Goal: Information Seeking & Learning: Learn about a topic

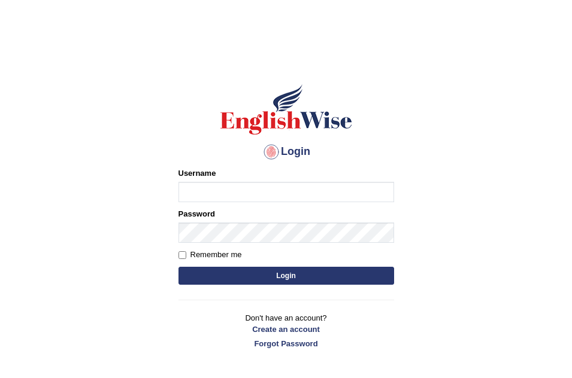
type input "Leticia_parramatta"
click at [237, 277] on button "Login" at bounding box center [285, 276] width 215 height 18
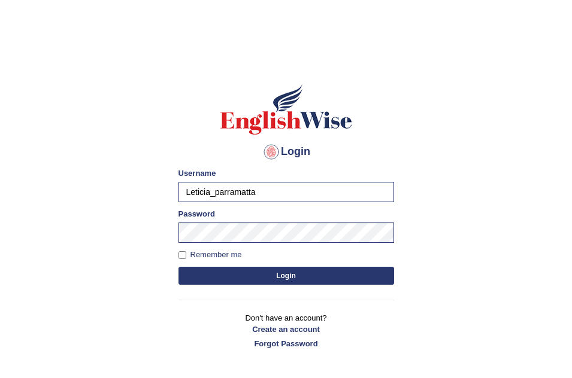
click at [237, 277] on button "Login" at bounding box center [285, 276] width 215 height 18
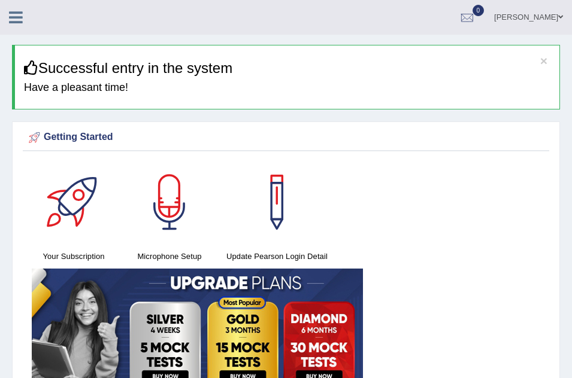
click at [17, 15] on icon at bounding box center [16, 18] width 14 height 16
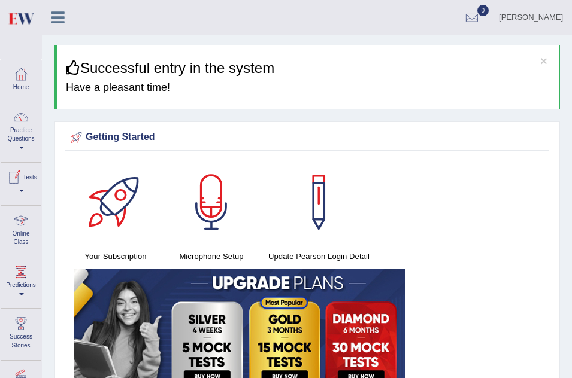
click at [22, 230] on link "Online Class" at bounding box center [21, 229] width 41 height 47
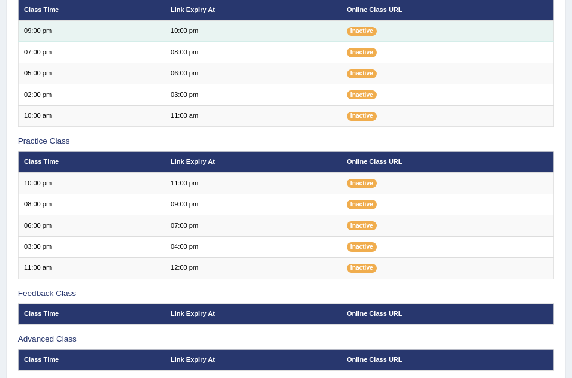
scroll to position [215, 0]
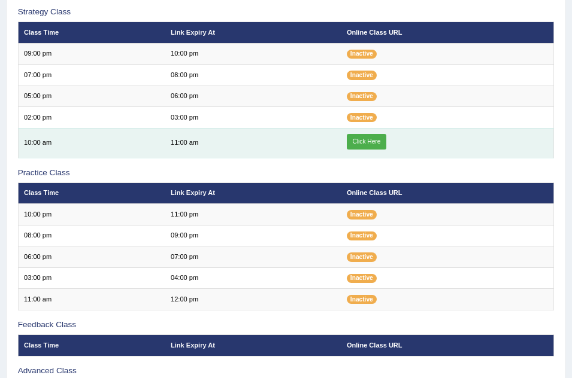
click at [366, 136] on link "Click Here" at bounding box center [367, 142] width 40 height 16
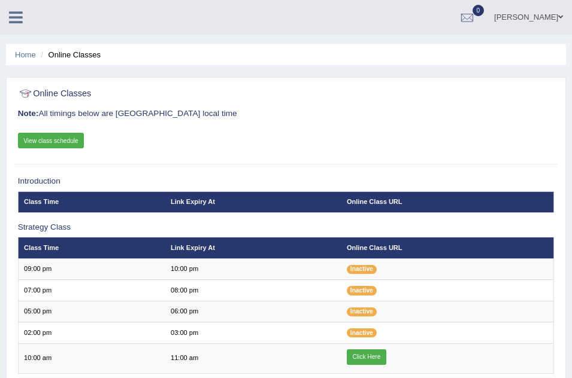
click at [14, 16] on icon at bounding box center [16, 18] width 14 height 16
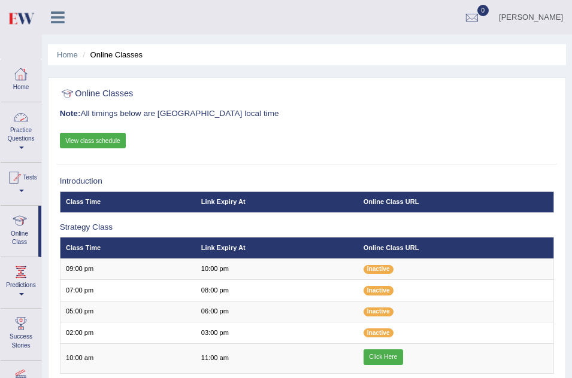
click at [25, 132] on link "Practice Questions" at bounding box center [21, 130] width 41 height 56
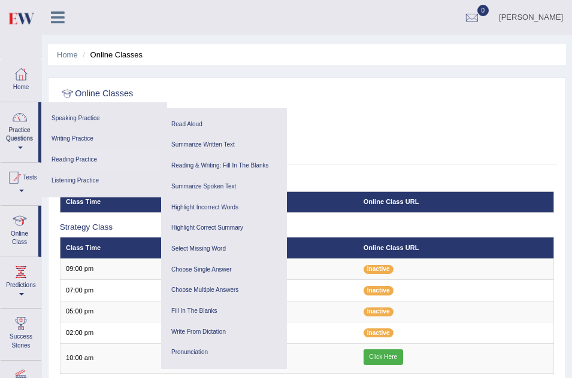
click at [71, 159] on link "Reading Practice" at bounding box center [104, 160] width 114 height 21
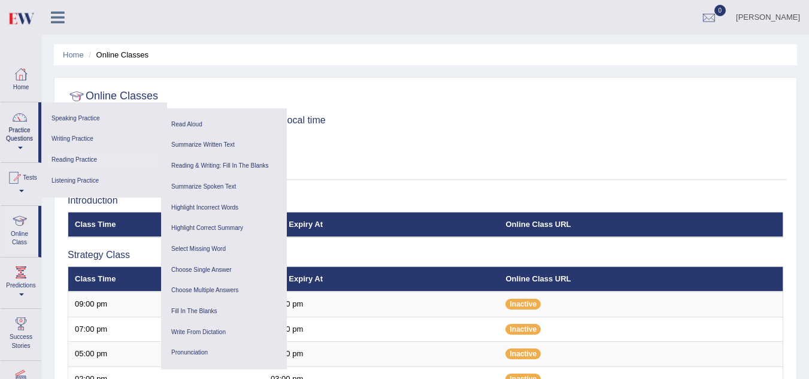
click at [84, 157] on link "Reading Practice" at bounding box center [104, 160] width 114 height 21
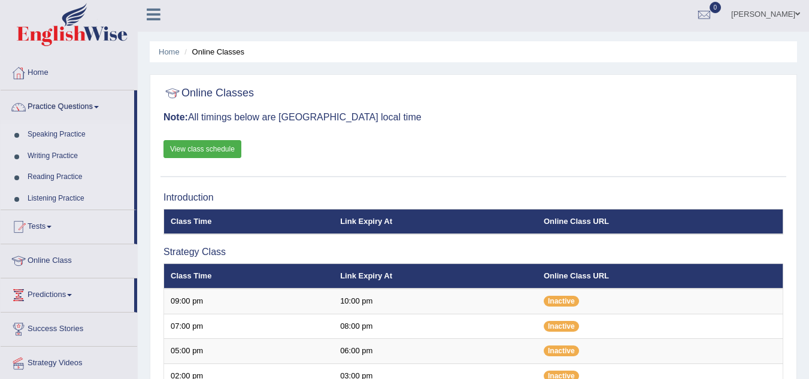
click at [47, 171] on link "Reading Practice" at bounding box center [78, 177] width 112 height 22
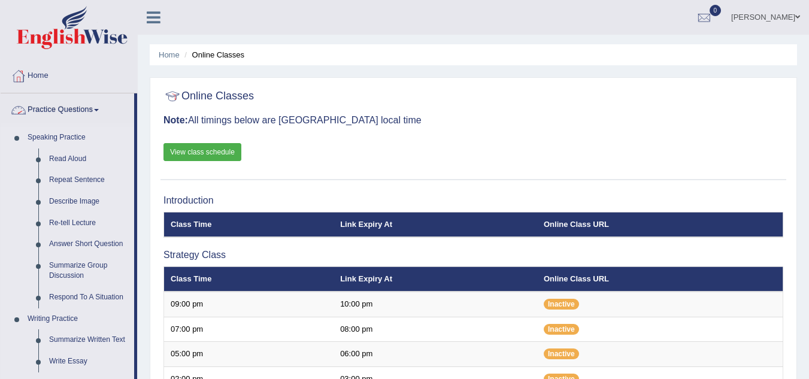
click at [100, 102] on link "Practice Questions" at bounding box center [67, 108] width 133 height 30
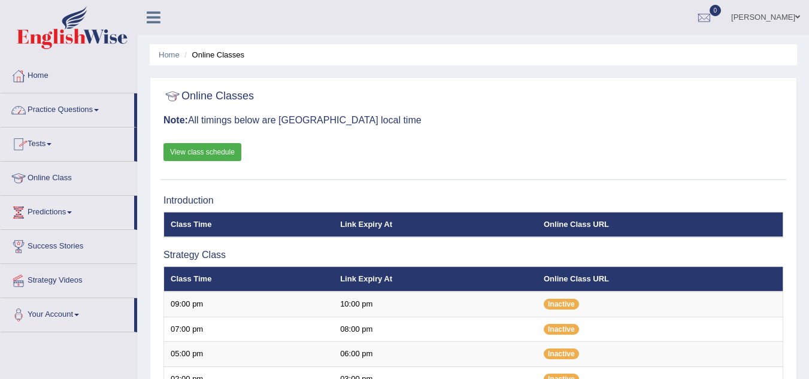
click at [96, 110] on link "Practice Questions" at bounding box center [67, 108] width 133 height 30
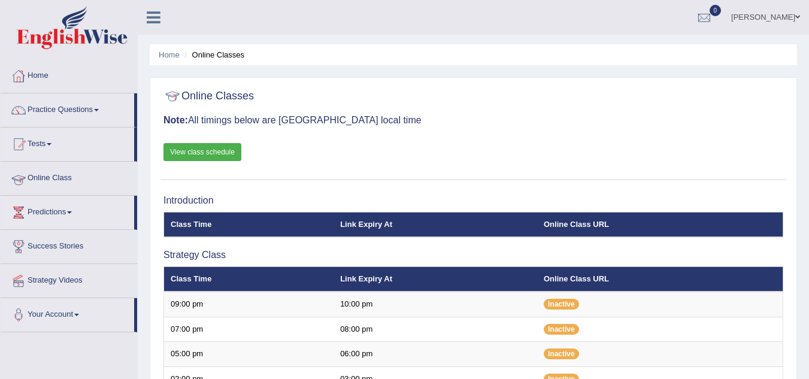
click at [99, 111] on span at bounding box center [96, 110] width 5 height 2
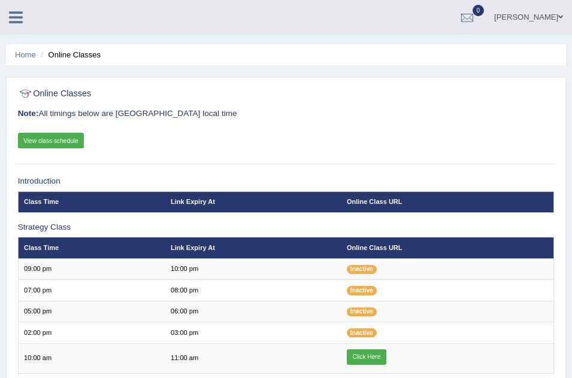
click at [16, 15] on icon at bounding box center [16, 18] width 14 height 16
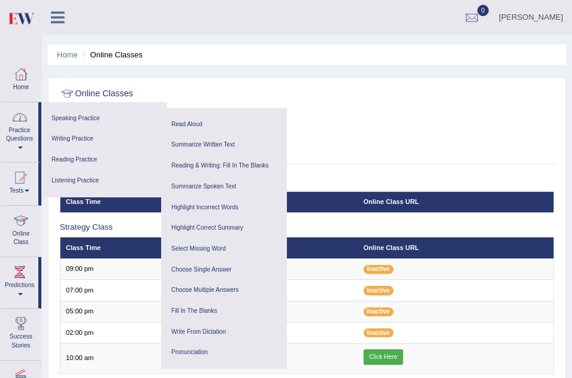
click at [14, 129] on link "Practice Questions" at bounding box center [20, 130] width 38 height 56
click at [86, 159] on link "Reading Practice" at bounding box center [104, 160] width 114 height 21
click at [200, 162] on link "Reading & Writing: Fill In The Blanks" at bounding box center [224, 166] width 114 height 21
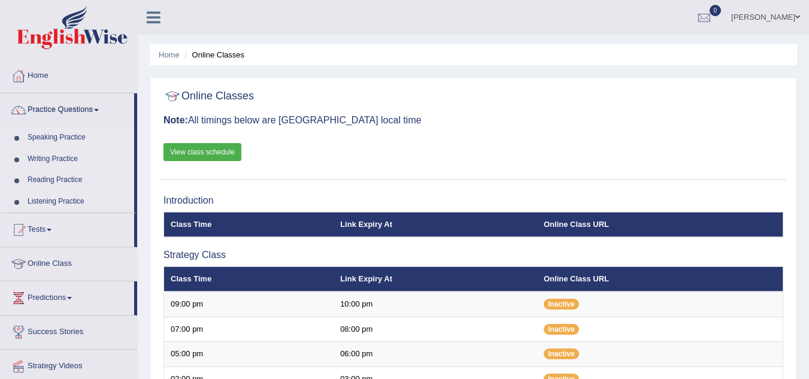
click at [51, 179] on link "Reading Practice" at bounding box center [78, 180] width 112 height 22
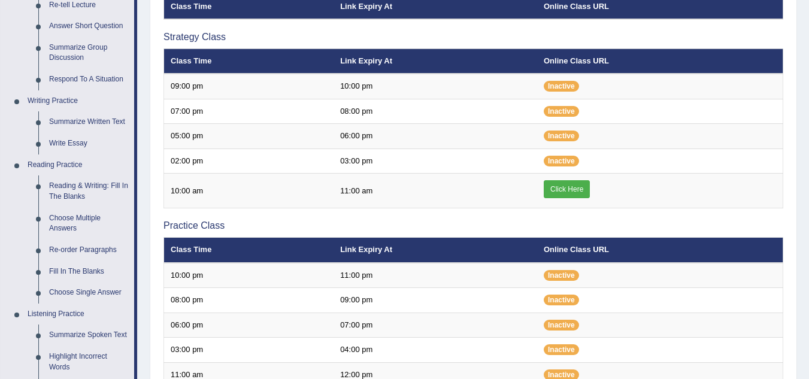
scroll to position [239, 0]
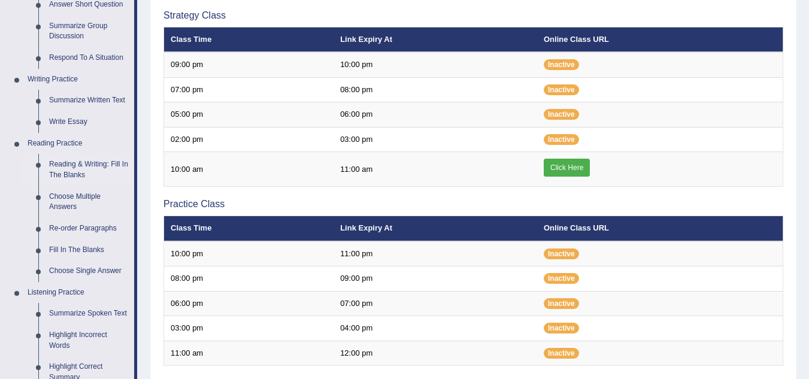
click at [83, 162] on link "Reading & Writing: Fill In The Blanks" at bounding box center [89, 170] width 90 height 32
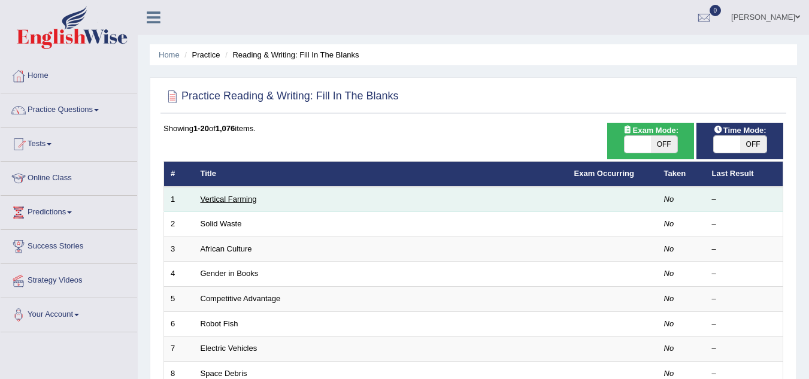
click at [221, 197] on link "Vertical Farming" at bounding box center [229, 199] width 56 height 9
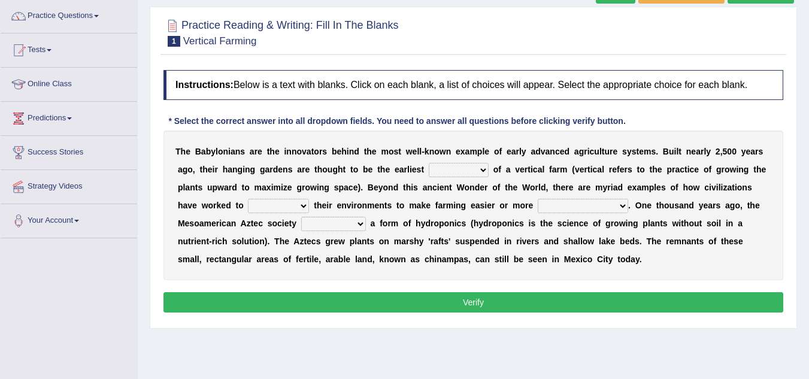
scroll to position [96, 0]
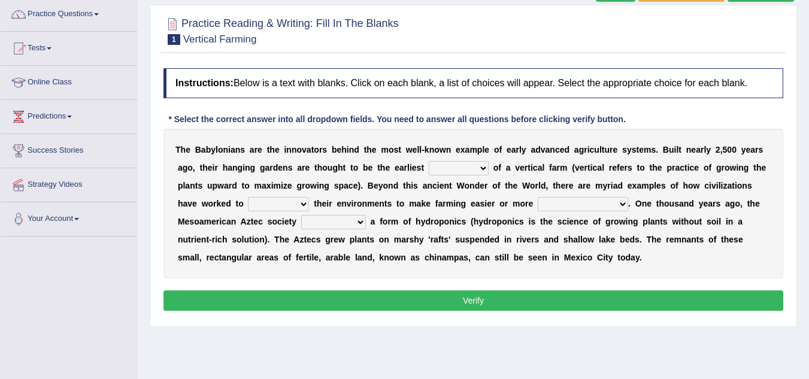
click at [480, 167] on select "prototype failure discredit protocol" at bounding box center [459, 168] width 60 height 14
select select "protocol"
click at [429, 161] on select "prototype failure discredit protocol" at bounding box center [459, 168] width 60 height 14
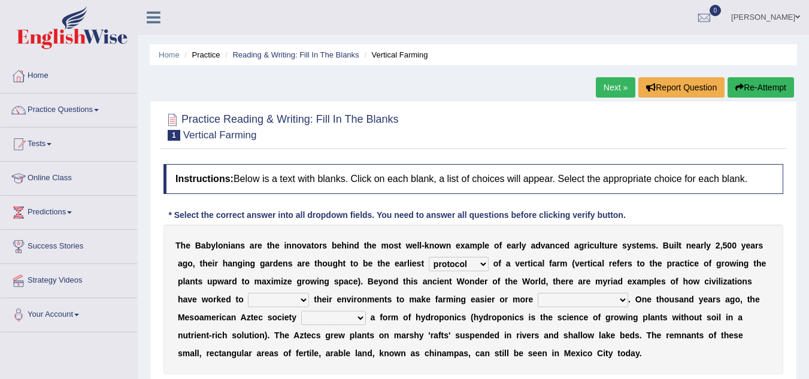
click at [798, 113] on div "Home Practice Reading & Writing: Fill In The Blanks Vertical Farming Next » Rep…" at bounding box center [473, 299] width 671 height 599
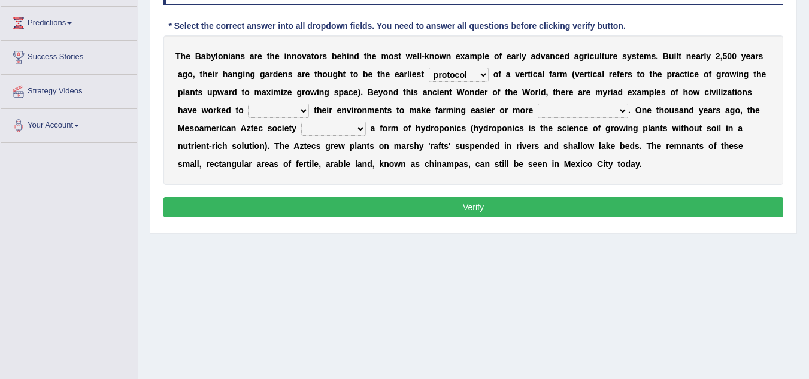
scroll to position [192, 0]
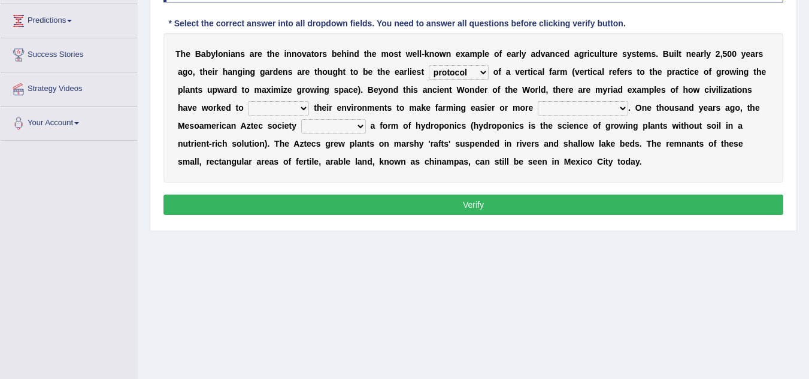
click at [304, 108] on select "manipulate escape respect disarrange" at bounding box center [278, 108] width 61 height 14
select select "respect"
click at [248, 101] on select "manipulate escape respect disarrange" at bounding box center [278, 108] width 61 height 14
click at [623, 108] on select "productive constructive connective counterproductive" at bounding box center [582, 108] width 90 height 14
select select "productive"
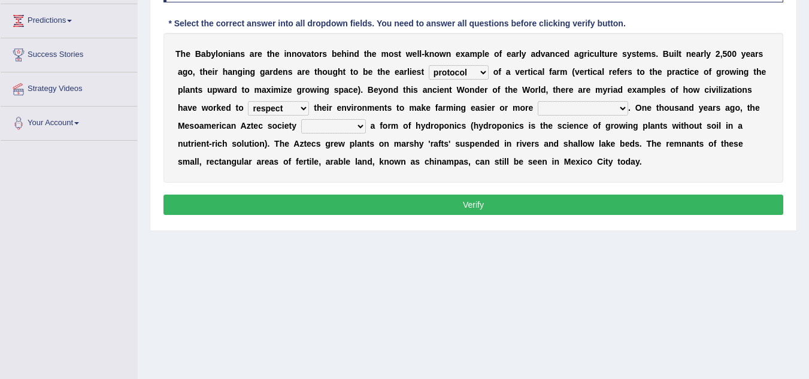
click at [537, 101] on select "productive constructive connective counterproductive" at bounding box center [582, 108] width 90 height 14
click at [359, 126] on select "domineered volunteered pioneered engineered" at bounding box center [333, 126] width 65 height 14
select select "volunteered"
click at [301, 119] on select "domineered volunteered pioneered engineered" at bounding box center [333, 126] width 65 height 14
click at [485, 80] on div "T h e B a b y l o n i a n s a r e t h e i n n o v a t o r s b e h i n d t h e m…" at bounding box center [472, 108] width 619 height 150
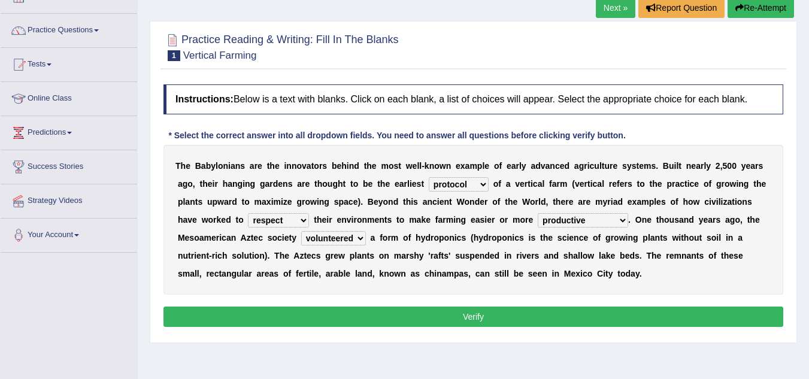
scroll to position [72, 0]
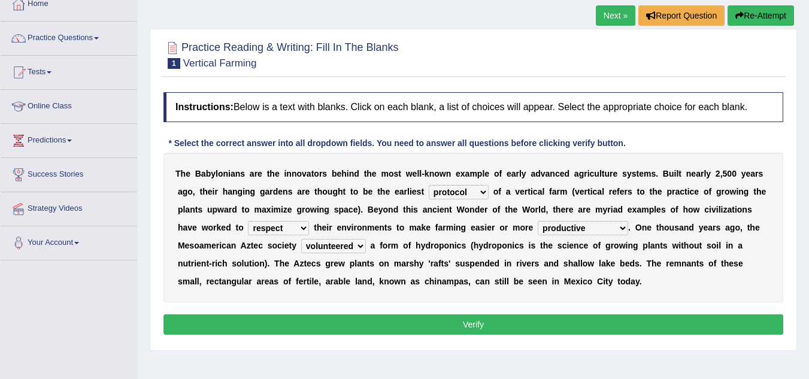
click at [481, 188] on select "prototype failure discredit protocol" at bounding box center [459, 192] width 60 height 14
select select "prototype"
click at [429, 185] on select "prototype failure discredit protocol" at bounding box center [459, 192] width 60 height 14
click at [541, 131] on div "Instructions: Below is a text with blanks. Click on each blank, a list of choic…" at bounding box center [472, 215] width 625 height 258
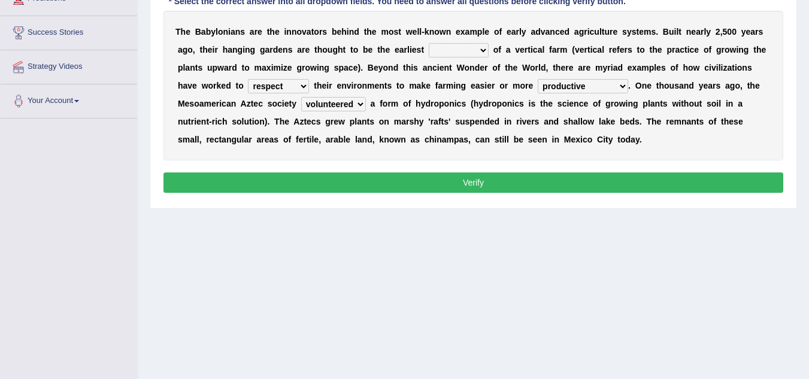
scroll to position [215, 0]
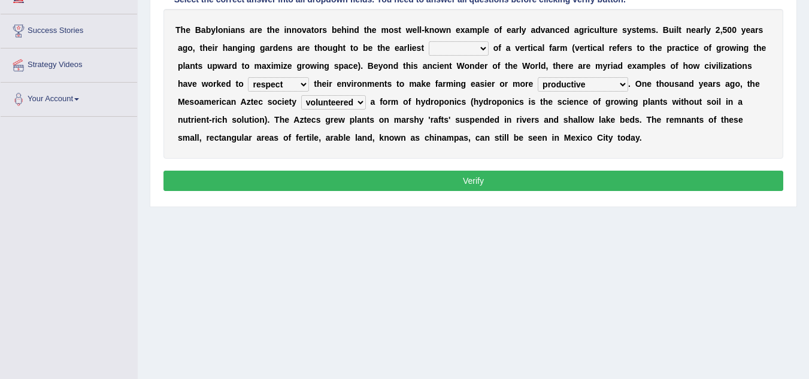
click at [481, 50] on select "prototype failure discredit protocol" at bounding box center [459, 48] width 60 height 14
select select "prototype"
click at [429, 41] on select "prototype failure discredit protocol" at bounding box center [459, 48] width 60 height 14
click at [305, 84] on select "manipulate escape respect disarrange" at bounding box center [278, 84] width 61 height 14
select select "manipulate"
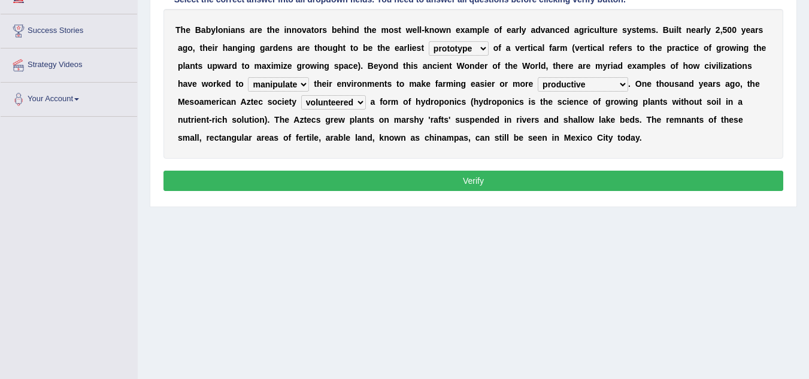
click at [248, 77] on select "manipulate escape respect disarrange" at bounding box center [278, 84] width 61 height 14
click at [624, 86] on select "productive constructive connective counterproductive" at bounding box center [582, 84] width 90 height 14
click at [360, 99] on select "domineered volunteered pioneered engineered" at bounding box center [333, 102] width 65 height 14
select select "pioneered"
click at [301, 95] on select "domineered volunteered pioneered engineered" at bounding box center [333, 102] width 65 height 14
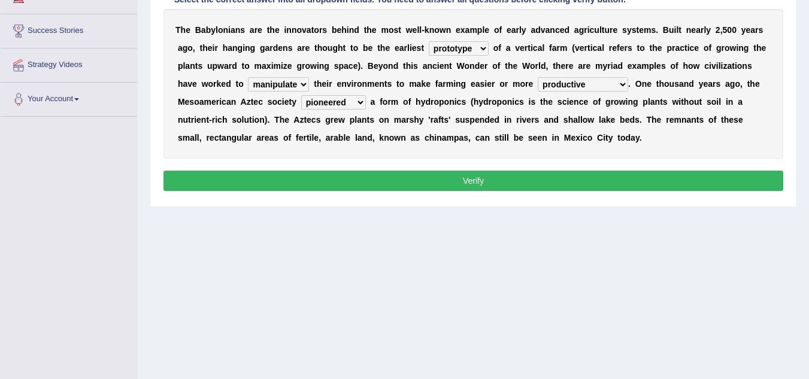
click at [385, 178] on button "Verify" at bounding box center [472, 181] width 619 height 20
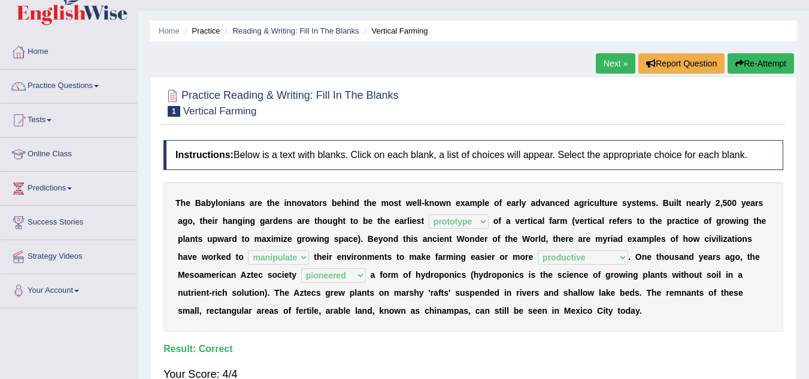
scroll to position [0, 0]
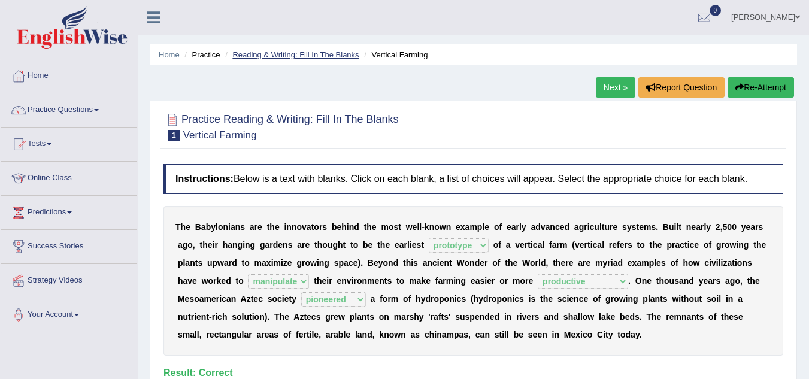
click at [314, 57] on link "Reading & Writing: Fill In The Blanks" at bounding box center [295, 54] width 126 height 9
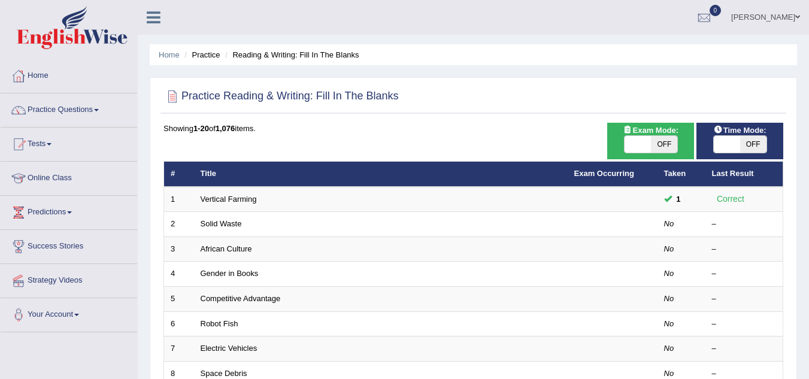
click at [205, 55] on li "Practice" at bounding box center [200, 54] width 38 height 11
click at [101, 111] on link "Practice Questions" at bounding box center [69, 108] width 136 height 30
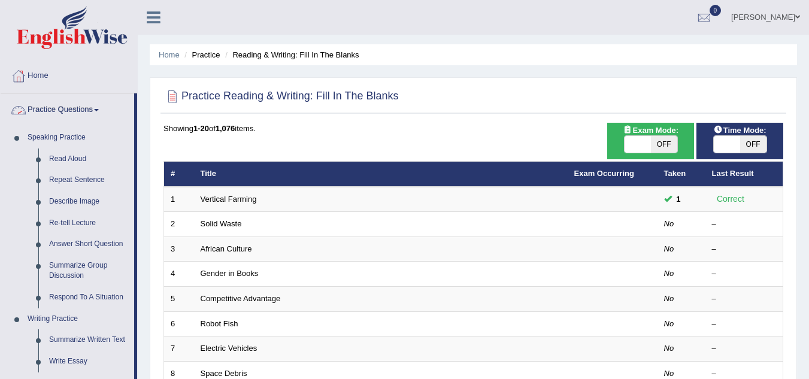
click at [92, 111] on link "Practice Questions" at bounding box center [67, 108] width 133 height 30
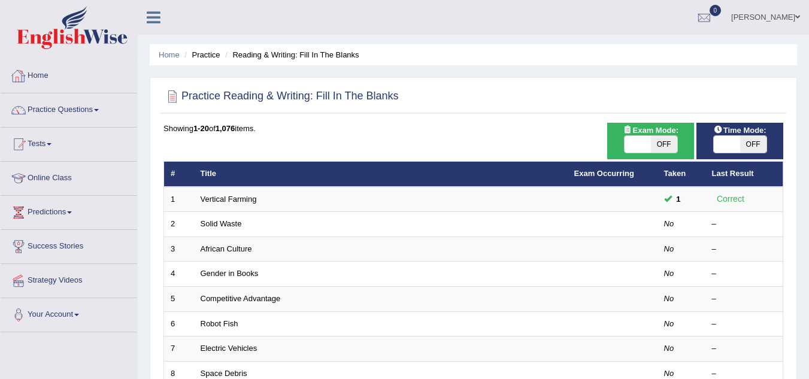
click at [202, 56] on li "Practice" at bounding box center [200, 54] width 38 height 11
drag, startPoint x: 236, startPoint y: 51, endPoint x: 238, endPoint y: 58, distance: 6.7
click at [238, 58] on li "Reading & Writing: Fill In The Blanks" at bounding box center [290, 54] width 136 height 11
click at [171, 53] on link "Home" at bounding box center [169, 54] width 21 height 9
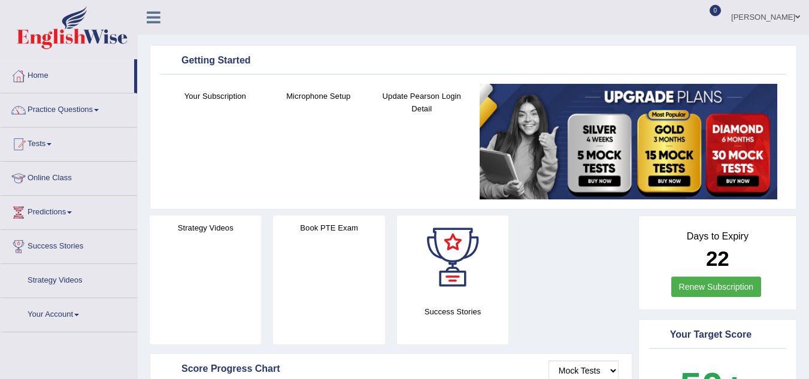
click at [99, 107] on link "Practice Questions" at bounding box center [69, 108] width 136 height 30
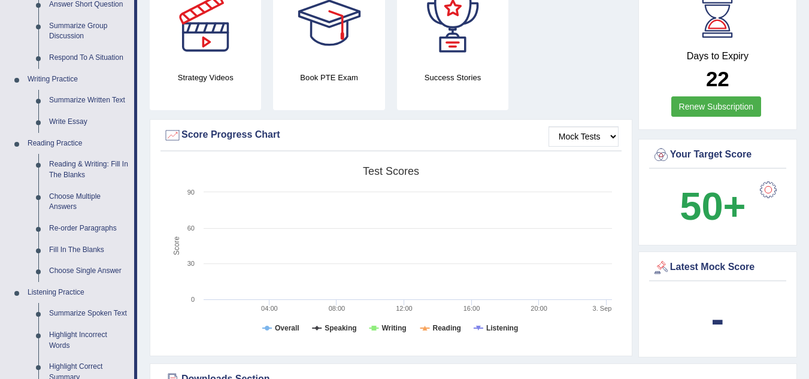
scroll to position [263, 0]
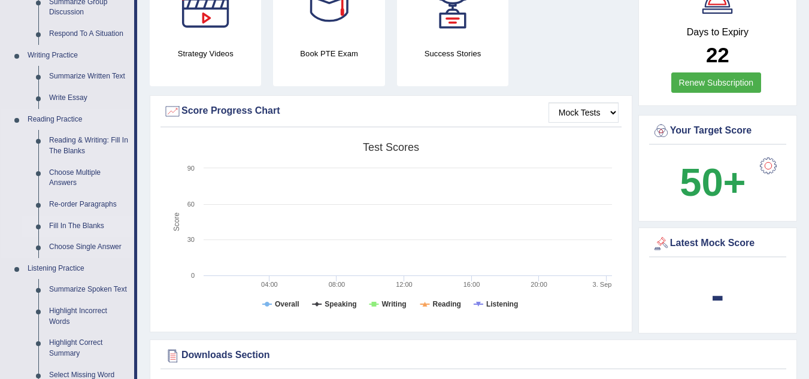
click at [71, 225] on link "Fill In The Blanks" at bounding box center [89, 226] width 90 height 22
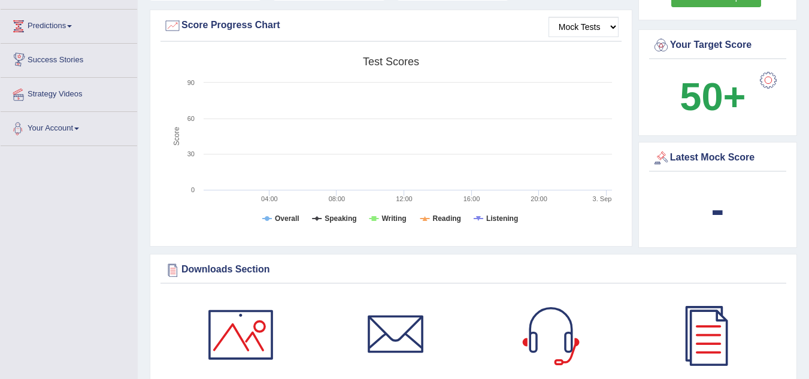
scroll to position [464, 0]
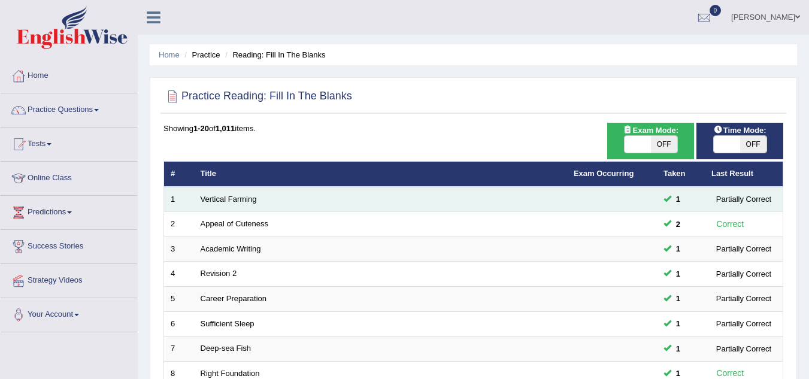
click at [227, 193] on td "Vertical Farming" at bounding box center [380, 199] width 373 height 25
click at [227, 200] on link "Vertical Farming" at bounding box center [229, 199] width 56 height 9
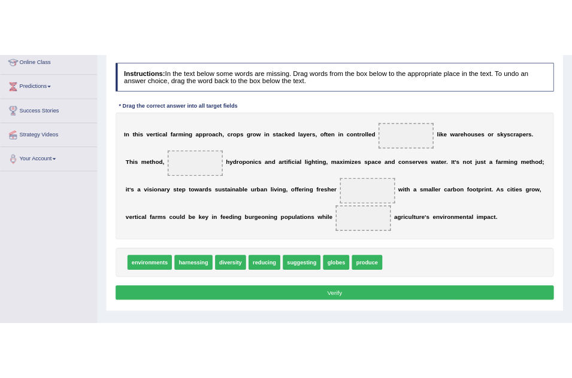
scroll to position [192, 0]
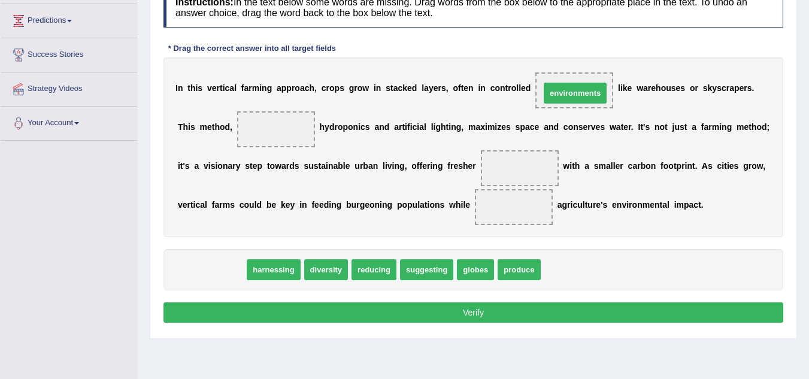
drag, startPoint x: 210, startPoint y: 272, endPoint x: 573, endPoint y: 95, distance: 403.9
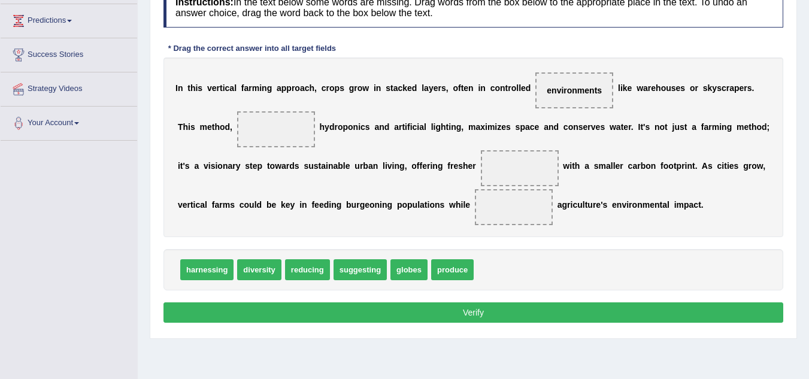
click at [215, 269] on span "harnessing" at bounding box center [206, 269] width 53 height 21
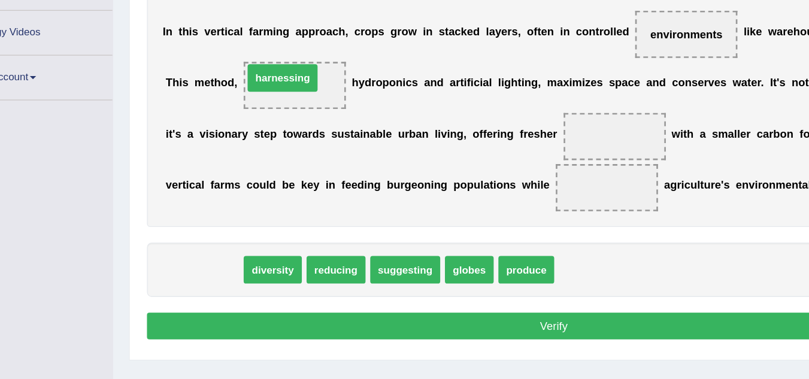
drag, startPoint x: 208, startPoint y: 276, endPoint x: 268, endPoint y: 130, distance: 157.8
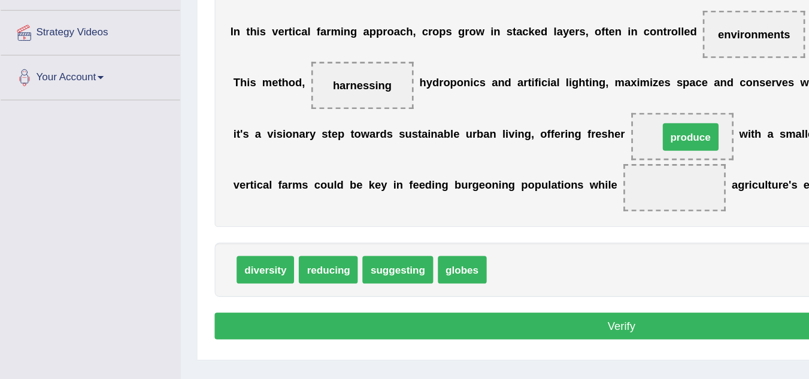
drag, startPoint x: 392, startPoint y: 266, endPoint x: 523, endPoint y: 165, distance: 165.1
click at [410, 295] on div "Instructions: In the text below some words are missing. Drag words from the box…" at bounding box center [472, 156] width 625 height 351
click at [422, 233] on div "I n t h i s v e r t i c a l f a r m i n g a p p r o a c h , c r o p s g r o w i…" at bounding box center [472, 147] width 619 height 180
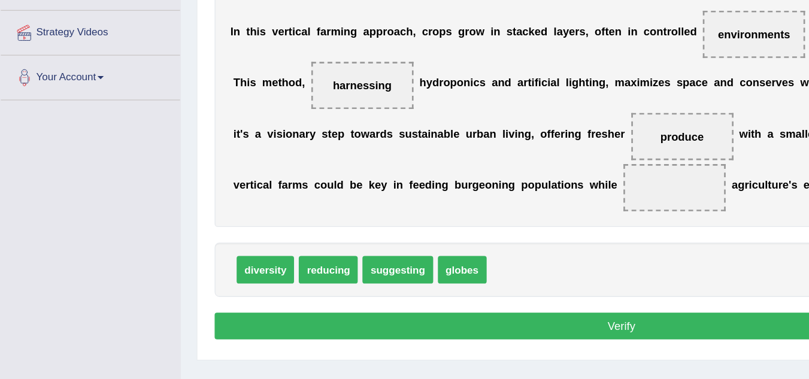
click at [422, 233] on div "I n t h i s v e r t i c a l f a r m i n g a p p r o a c h , c r o p s g r o w i…" at bounding box center [472, 147] width 619 height 180
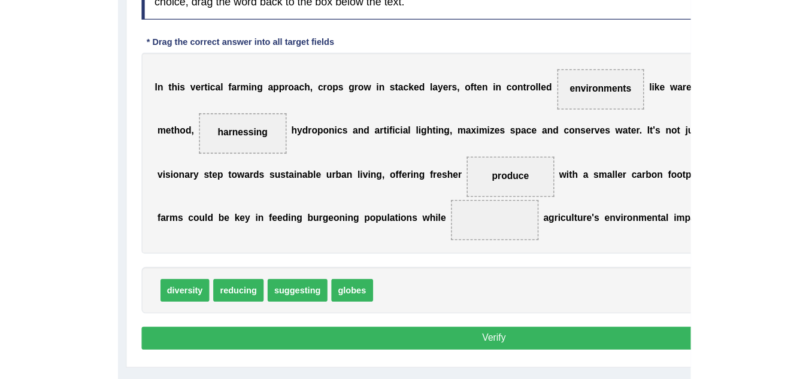
scroll to position [174, 0]
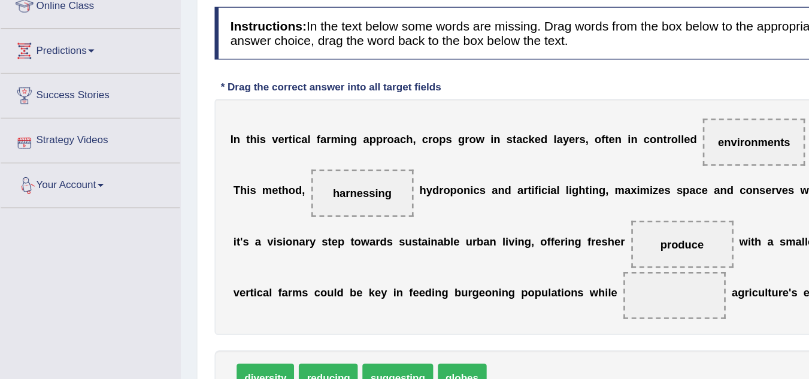
click at [59, 205] on div "Toggle navigation Home Practice Questions Speaking Practice Read Aloud Repeat S…" at bounding box center [404, 137] width 809 height 622
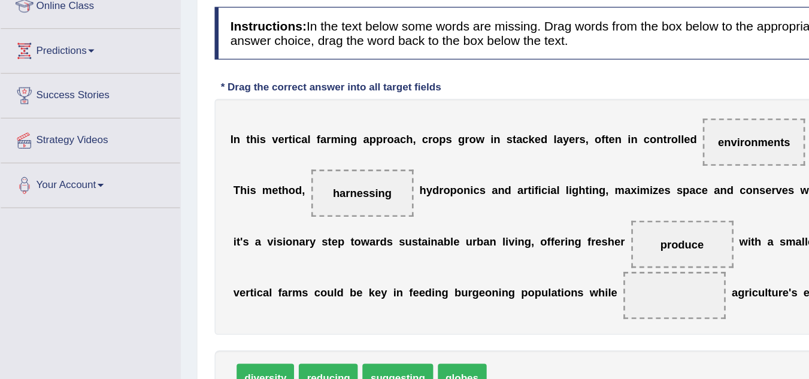
click at [59, 205] on div "Toggle navigation Home Practice Questions Speaking Practice Read Aloud Repeat S…" at bounding box center [404, 137] width 809 height 622
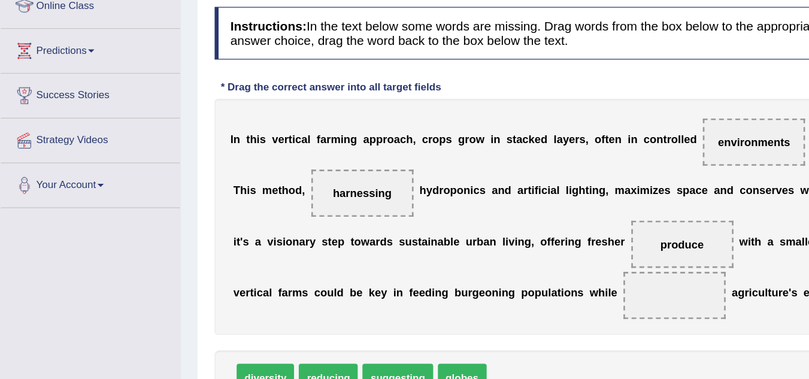
click at [59, 205] on div "Toggle navigation Home Practice Questions Speaking Practice Read Aloud Repeat S…" at bounding box center [404, 137] width 809 height 622
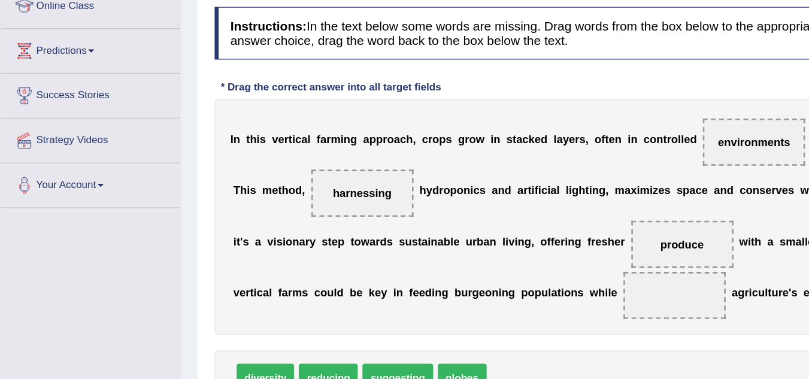
click at [59, 205] on div "Toggle navigation Home Practice Questions Speaking Practice Read Aloud Repeat S…" at bounding box center [404, 137] width 809 height 622
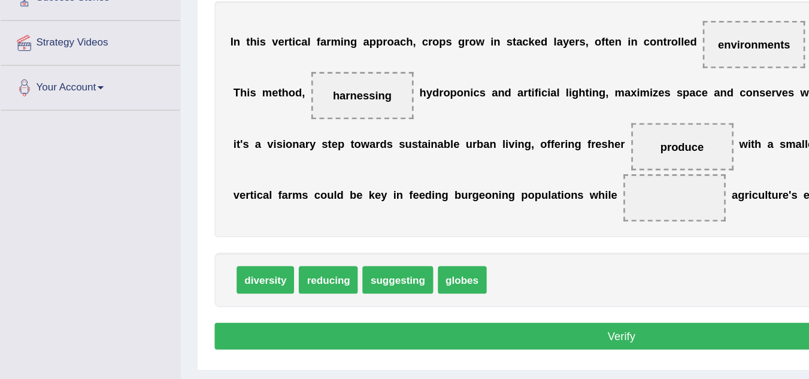
scroll to position [179, 0]
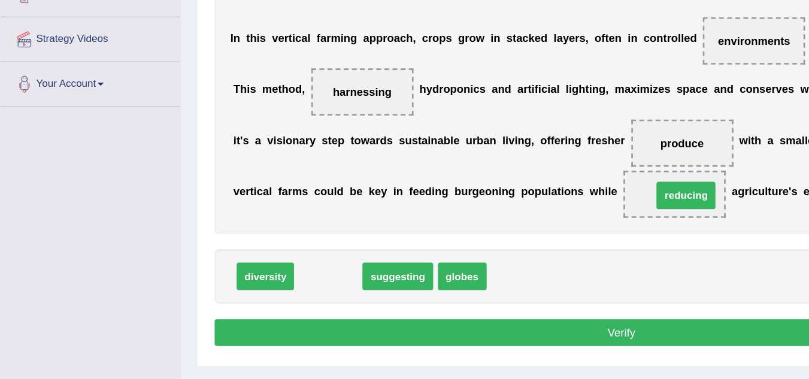
drag, startPoint x: 247, startPoint y: 281, endPoint x: 516, endPoint y: 221, distance: 275.9
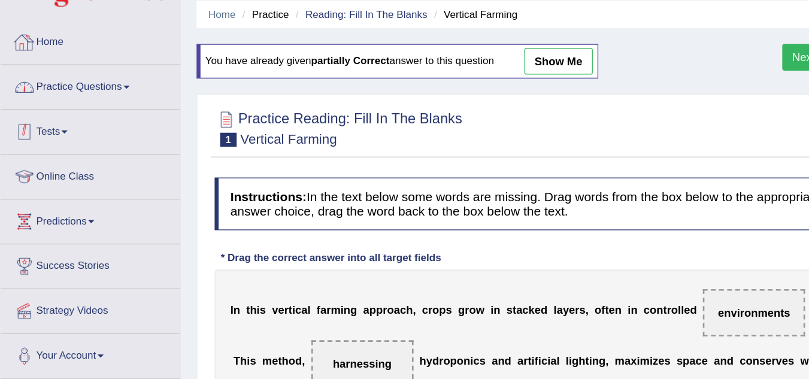
scroll to position [0, 0]
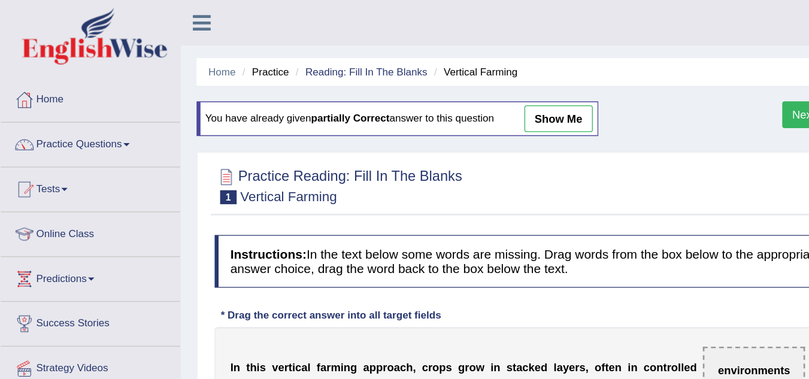
click at [97, 108] on link "Practice Questions" at bounding box center [69, 108] width 136 height 30
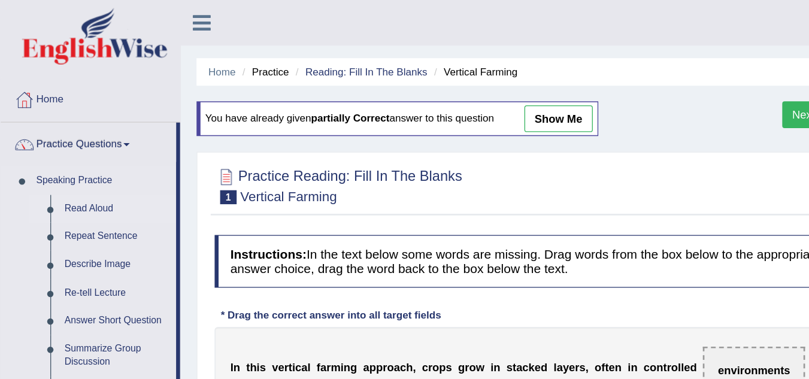
click at [72, 159] on link "Read Aloud" at bounding box center [89, 159] width 90 height 22
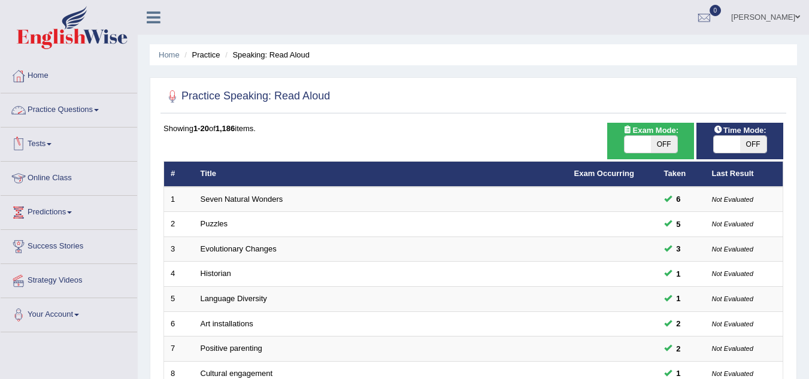
click at [100, 108] on link "Practice Questions" at bounding box center [69, 108] width 136 height 30
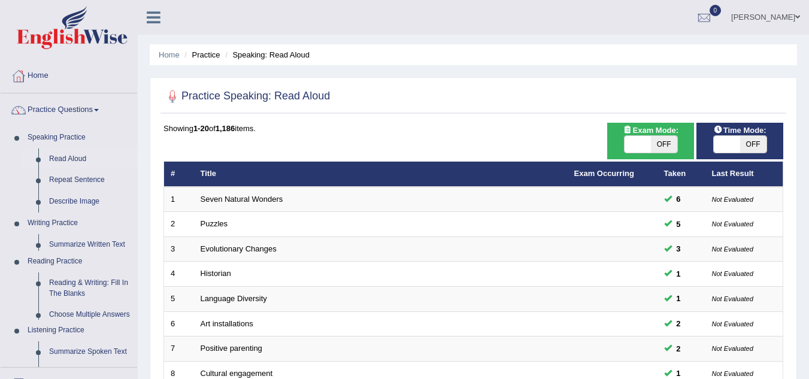
click at [136, 334] on ul "Home Practice Questions Speaking Practice Read Aloud Repeat Sentence Describe I…" at bounding box center [69, 315] width 136 height 513
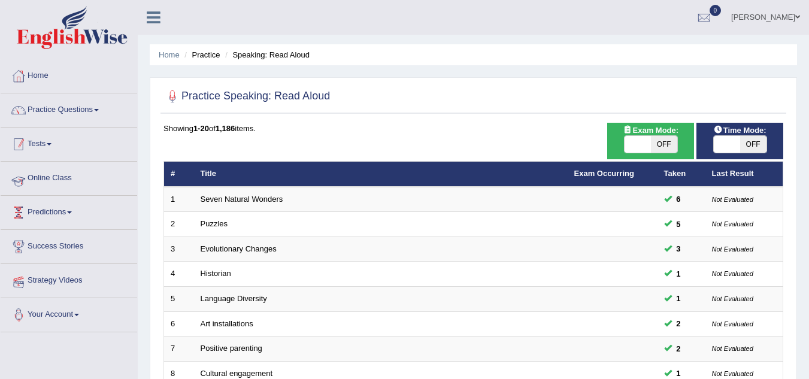
click at [99, 110] on span at bounding box center [96, 110] width 5 height 2
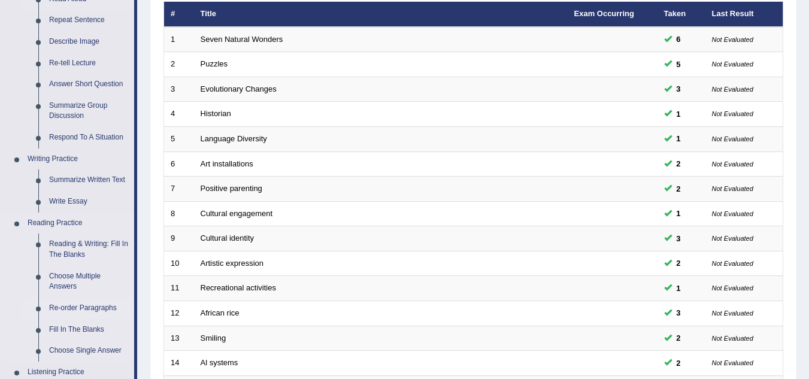
scroll to position [227, 0]
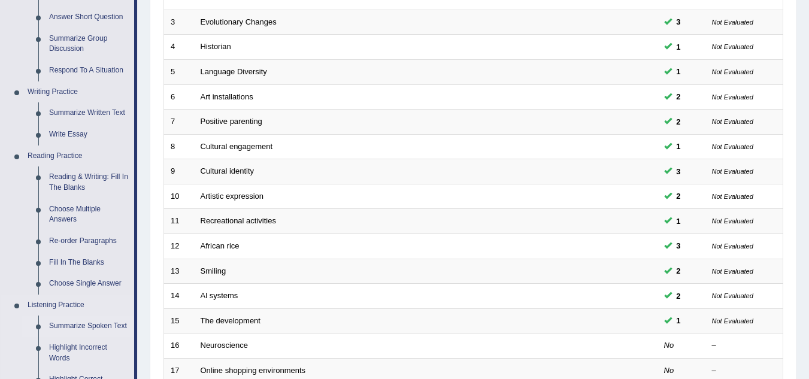
drag, startPoint x: 144, startPoint y: 353, endPoint x: 122, endPoint y: 327, distance: 34.3
click at [122, 327] on div "Toggle navigation Home Practice Questions Speaking Practice Read Aloud Repeat S…" at bounding box center [404, 166] width 809 height 786
click at [81, 260] on link "Fill In The Blanks" at bounding box center [89, 263] width 90 height 22
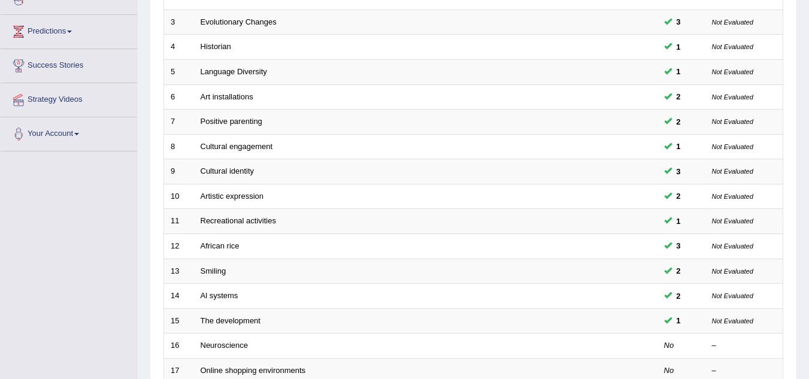
scroll to position [279, 0]
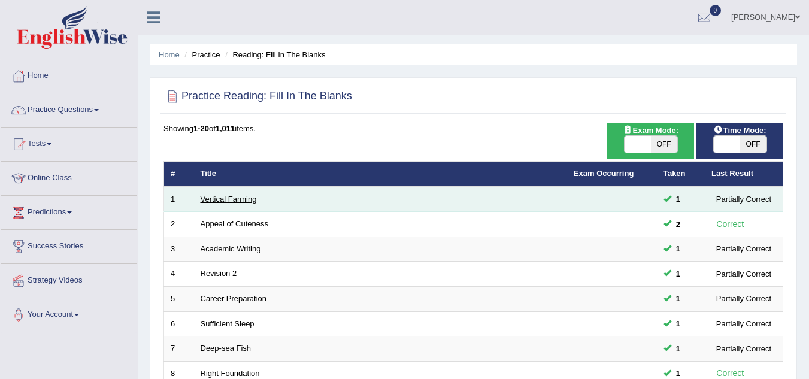
click at [225, 200] on link "Vertical Farming" at bounding box center [229, 199] width 56 height 9
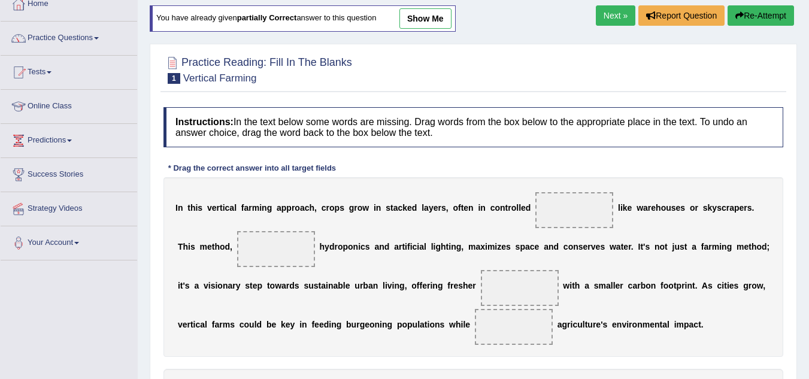
scroll to position [48, 0]
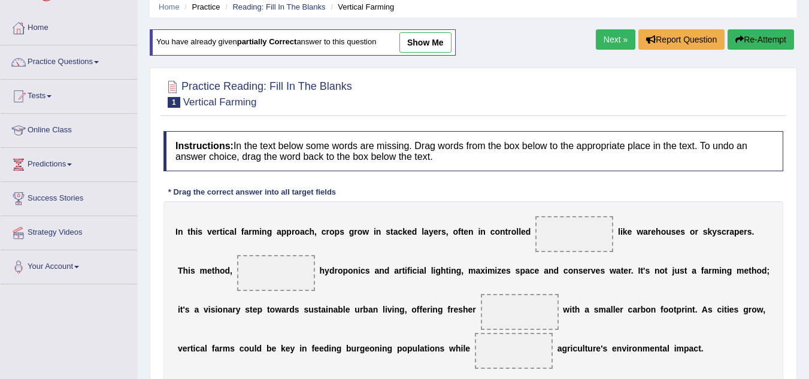
click at [605, 37] on link "Next »" at bounding box center [616, 39] width 40 height 20
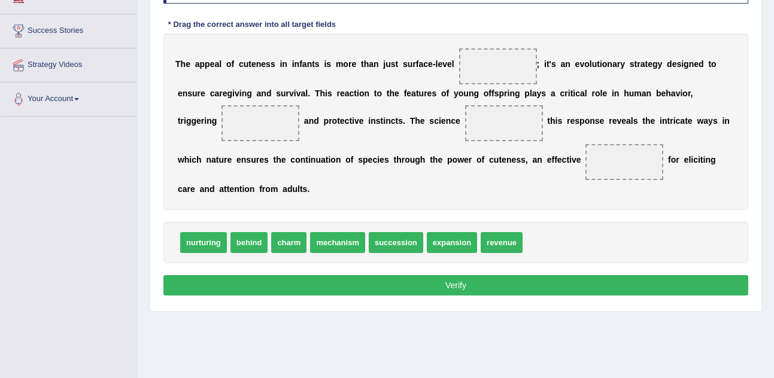
scroll to position [239, 0]
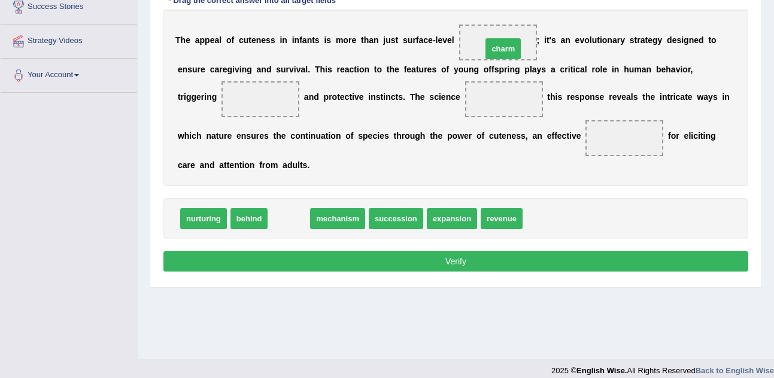
drag, startPoint x: 291, startPoint y: 220, endPoint x: 494, endPoint y: 50, distance: 265.2
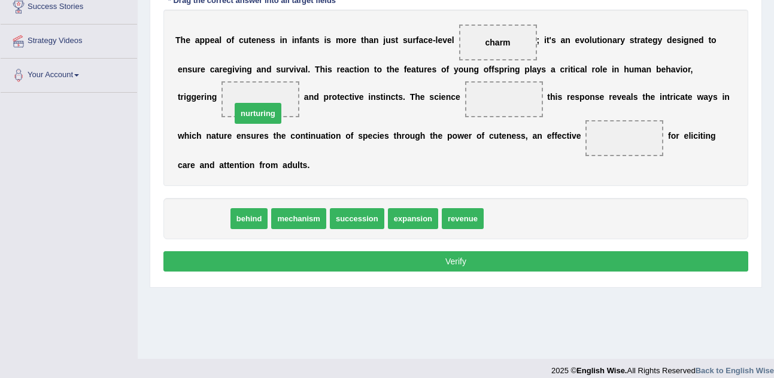
drag, startPoint x: 202, startPoint y: 224, endPoint x: 256, endPoint y: 117, distance: 120.7
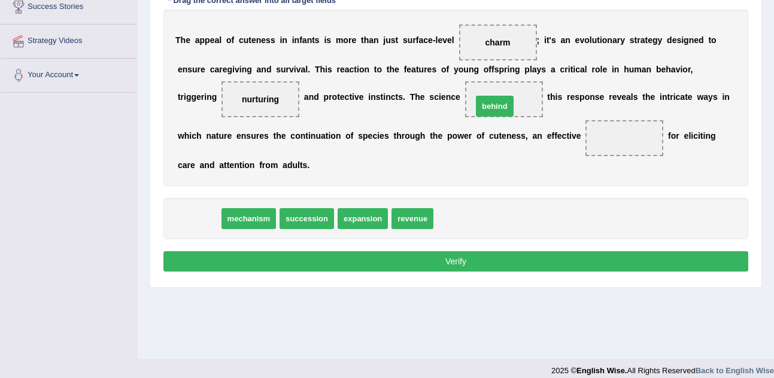
drag, startPoint x: 206, startPoint y: 215, endPoint x: 503, endPoint y: 101, distance: 318.1
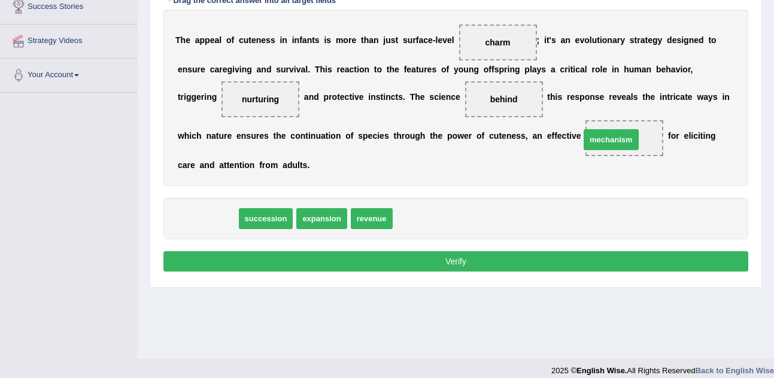
drag, startPoint x: 204, startPoint y: 222, endPoint x: 615, endPoint y: 141, distance: 419.6
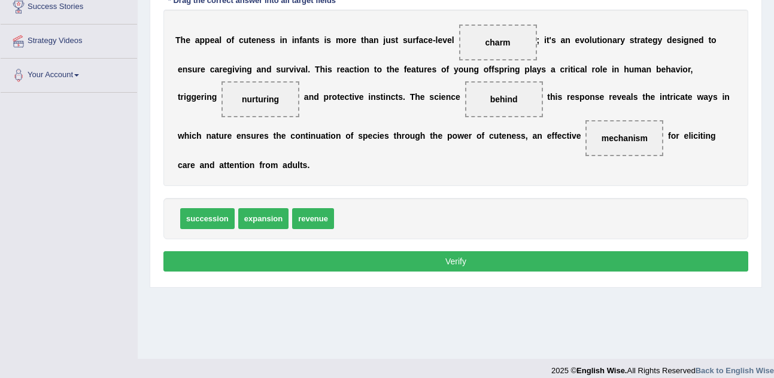
click at [454, 263] on button "Verify" at bounding box center [455, 261] width 585 height 20
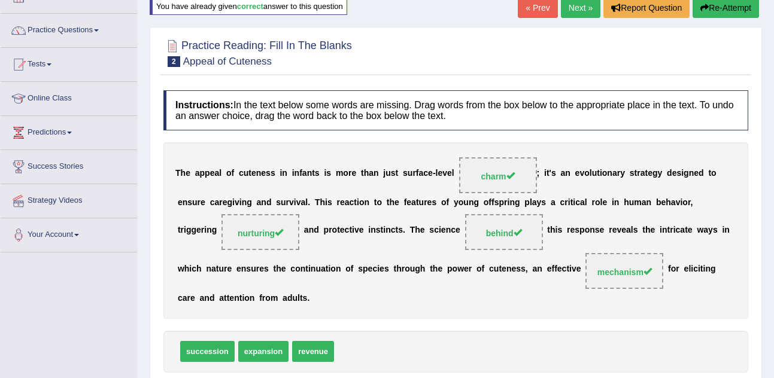
scroll to position [72, 0]
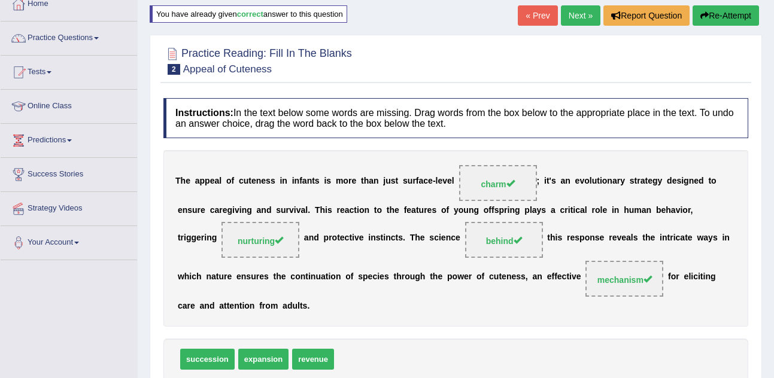
click at [566, 11] on link "Next »" at bounding box center [581, 15] width 40 height 20
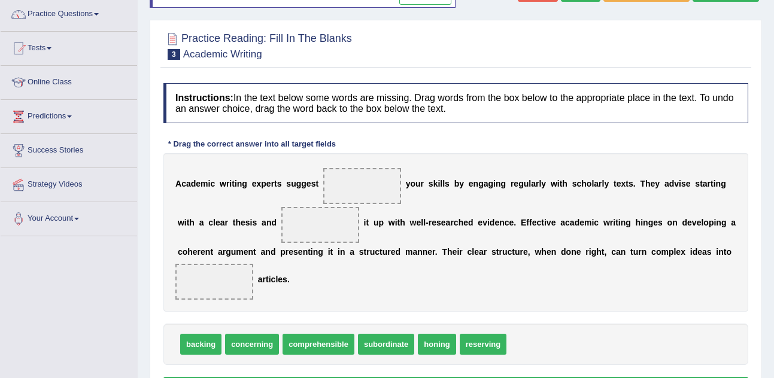
scroll to position [120, 0]
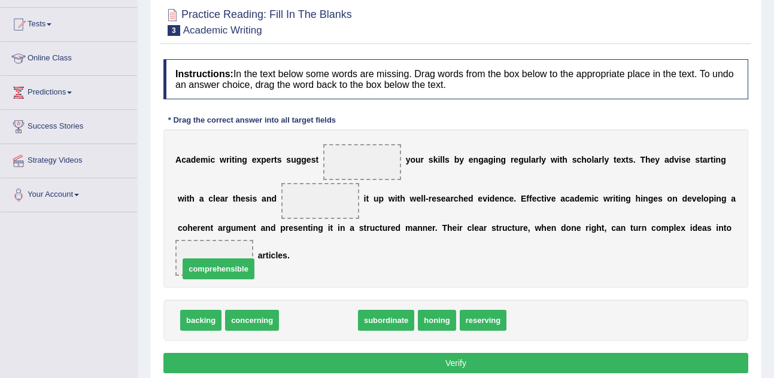
drag, startPoint x: 334, startPoint y: 320, endPoint x: 226, endPoint y: 259, distance: 123.8
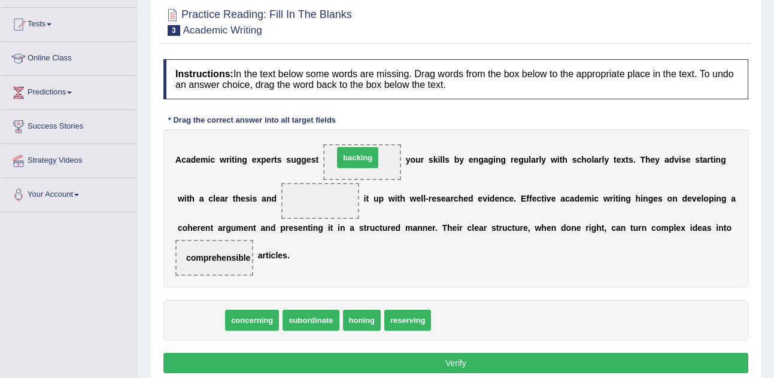
drag, startPoint x: 205, startPoint y: 320, endPoint x: 365, endPoint y: 158, distance: 227.3
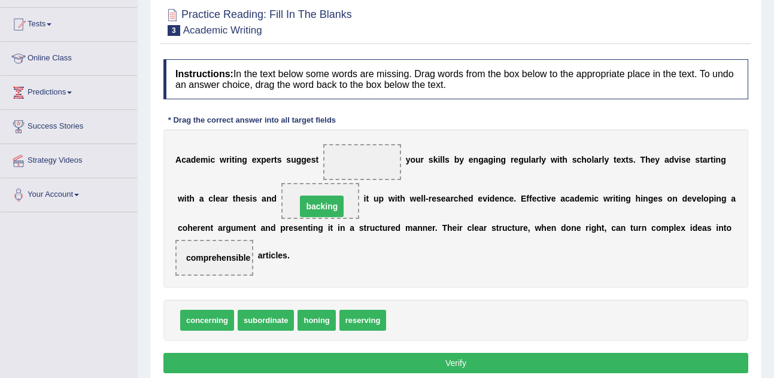
drag, startPoint x: 362, startPoint y: 163, endPoint x: 320, endPoint y: 208, distance: 61.8
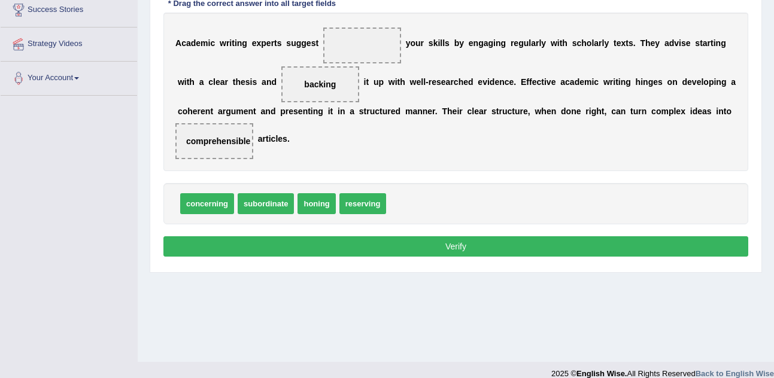
scroll to position [239, 0]
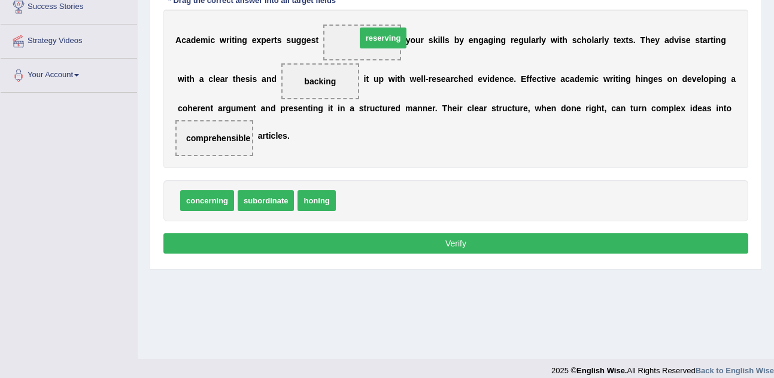
drag, startPoint x: 368, startPoint y: 202, endPoint x: 384, endPoint y: 39, distance: 164.2
click at [390, 244] on button "Verify" at bounding box center [455, 243] width 585 height 20
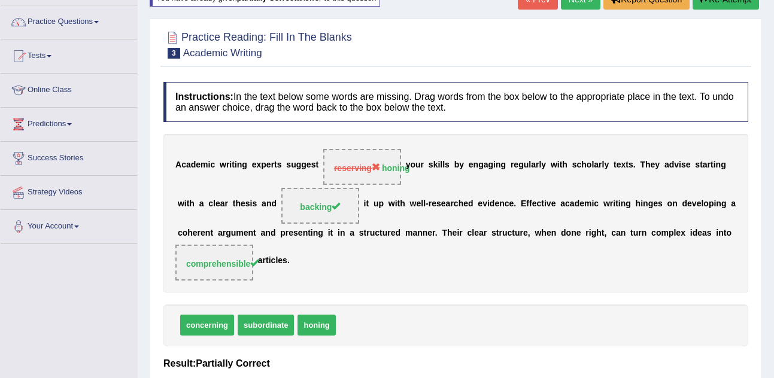
scroll to position [72, 0]
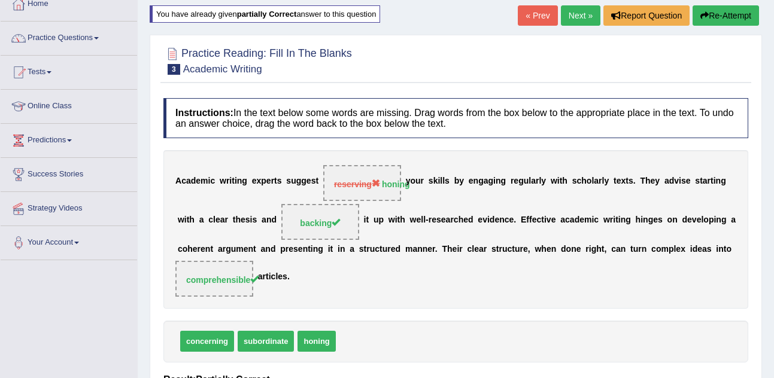
click at [581, 20] on link "Next »" at bounding box center [581, 15] width 40 height 20
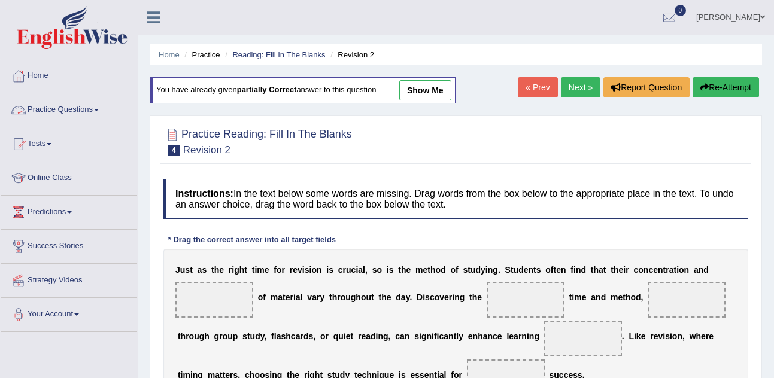
click at [101, 111] on link "Practice Questions" at bounding box center [69, 108] width 136 height 30
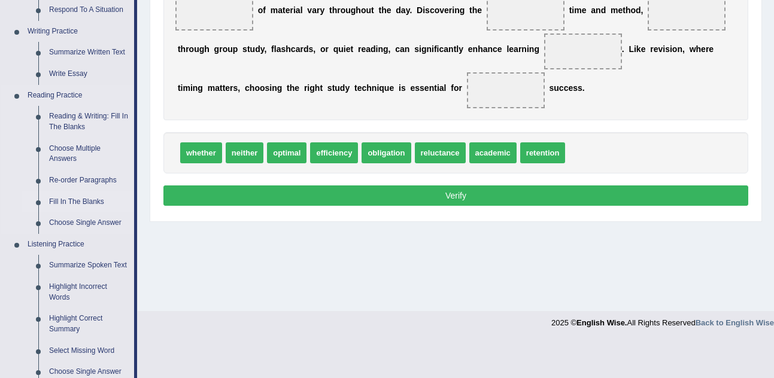
click at [81, 195] on ul "Speaking Practice Read Aloud Repeat Sentence Describe Image Re-tell Lecture Ans…" at bounding box center [67, 159] width 133 height 639
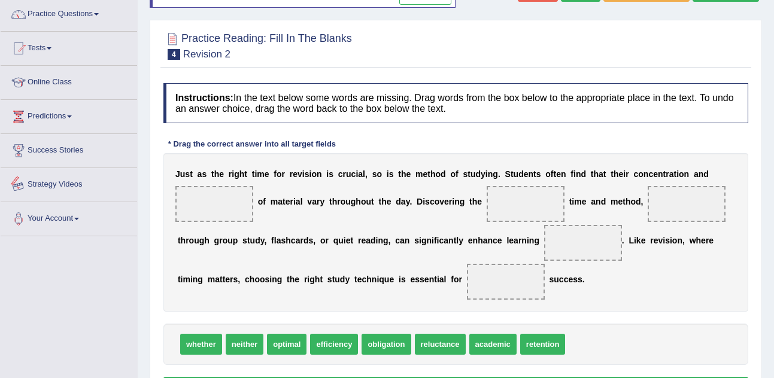
scroll to position [72, 0]
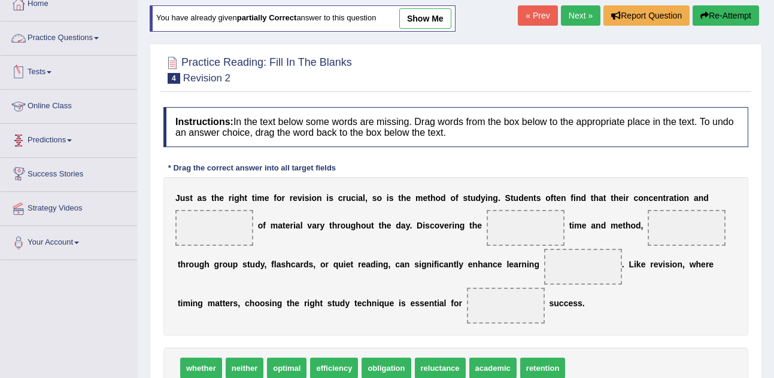
click at [101, 35] on link "Practice Questions" at bounding box center [69, 37] width 136 height 30
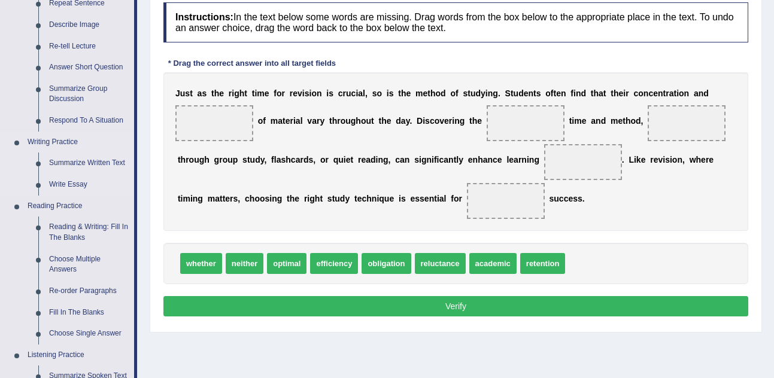
click at [56, 252] on ul "Speaking Practice Read Aloud Repeat Sentence Describe Image Re-tell Lecture Ans…" at bounding box center [67, 269] width 133 height 639
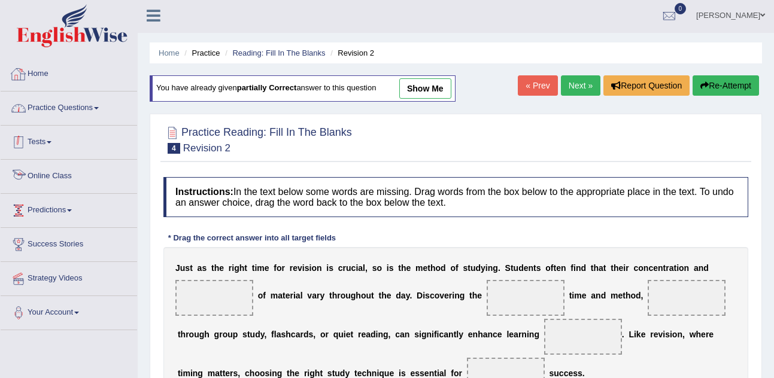
scroll to position [0, 0]
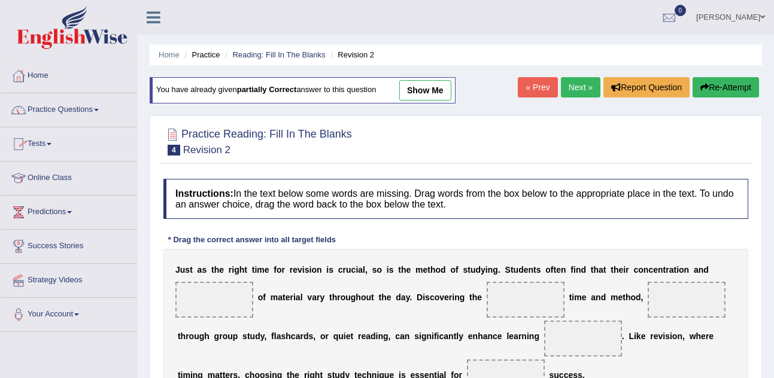
click at [99, 109] on span at bounding box center [96, 110] width 5 height 2
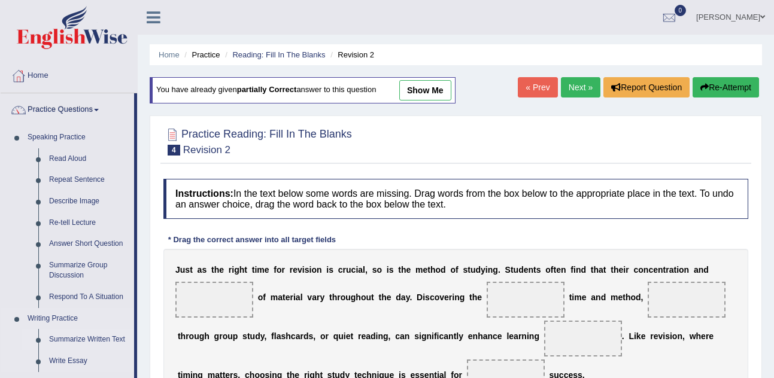
click at [102, 345] on link "Summarize Written Text" at bounding box center [89, 340] width 90 height 22
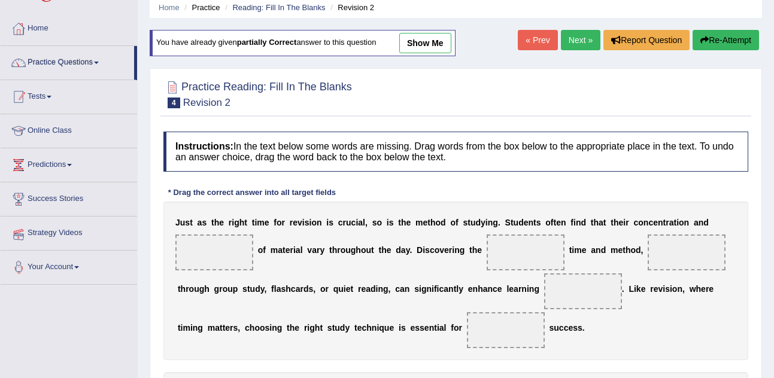
scroll to position [48, 0]
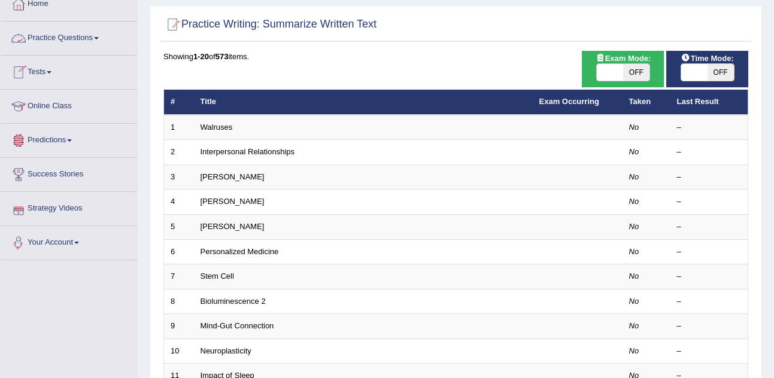
click at [99, 32] on link "Practice Questions" at bounding box center [69, 37] width 136 height 30
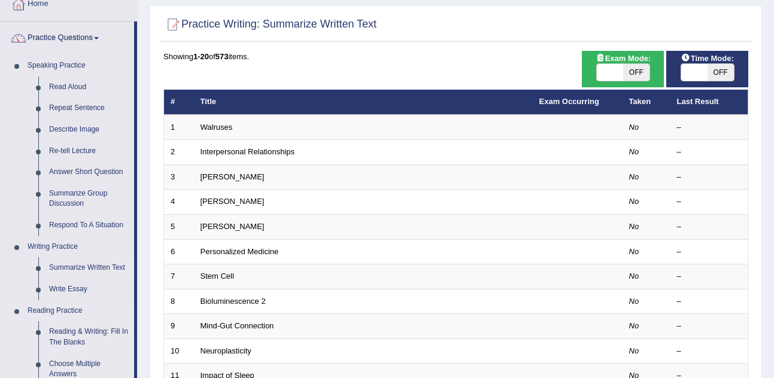
click at [132, 311] on link "Reading Practice" at bounding box center [78, 311] width 112 height 22
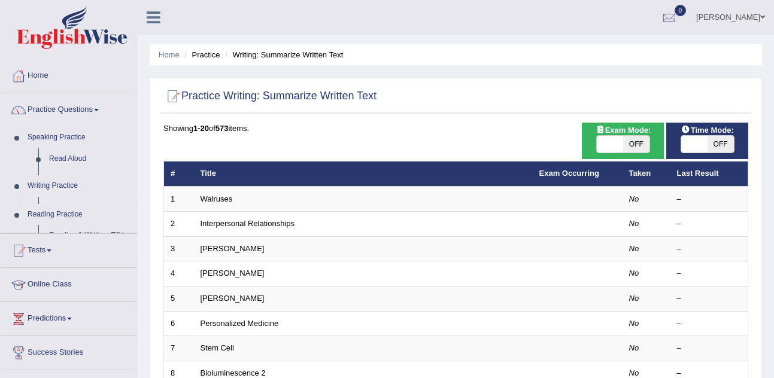
click at [132, 311] on ul "Home Practice Questions Speaking Practice Read Aloud Repeat Sentence Describe I…" at bounding box center [69, 248] width 136 height 379
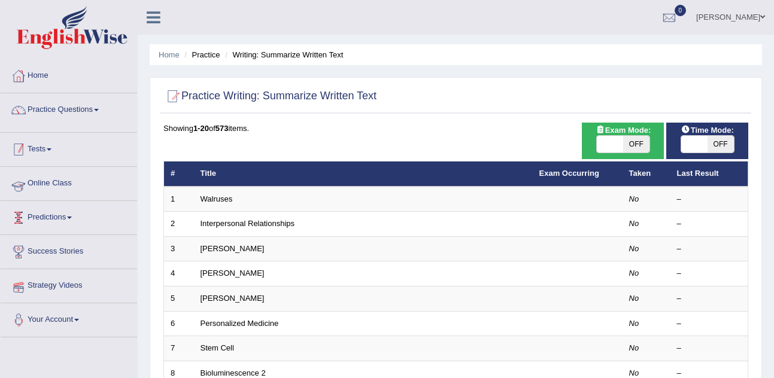
click at [132, 311] on ul "Home Practice Questions Speaking Practice Read Aloud Repeat Sentence Describe I…" at bounding box center [69, 198] width 136 height 278
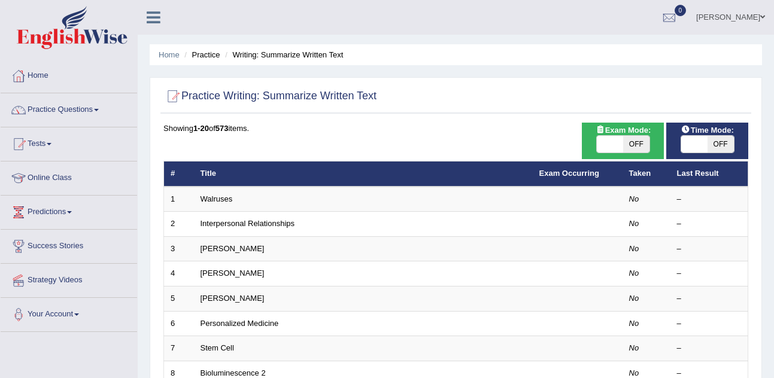
click at [141, 312] on div "Home Practice Writing: Summarize Written Text Practice Writing: Summarize Writt…" at bounding box center [456, 381] width 636 height 763
drag, startPoint x: 141, startPoint y: 312, endPoint x: 105, endPoint y: 84, distance: 230.8
click at [115, 132] on link "Tests" at bounding box center [69, 142] width 136 height 30
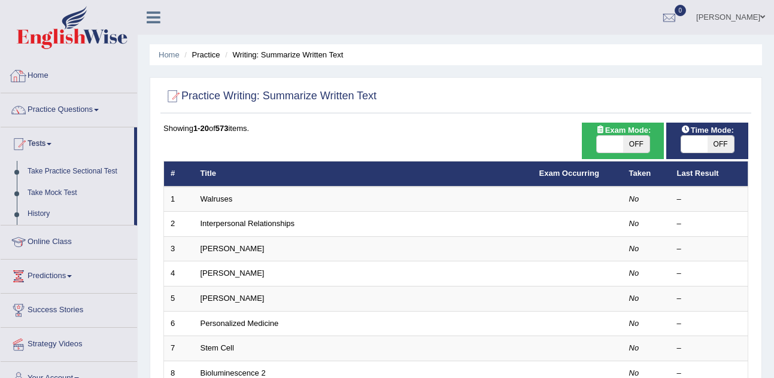
click at [115, 62] on link "Home" at bounding box center [69, 74] width 136 height 30
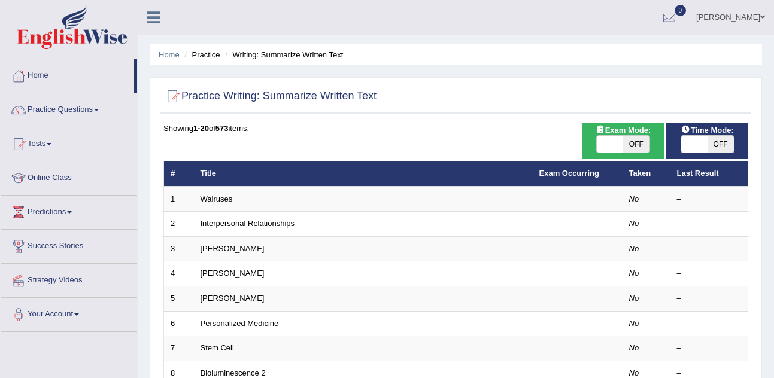
click at [115, 62] on link "Home" at bounding box center [67, 74] width 133 height 30
click at [115, 62] on link "Home" at bounding box center [69, 74] width 136 height 30
